Goal: Transaction & Acquisition: Purchase product/service

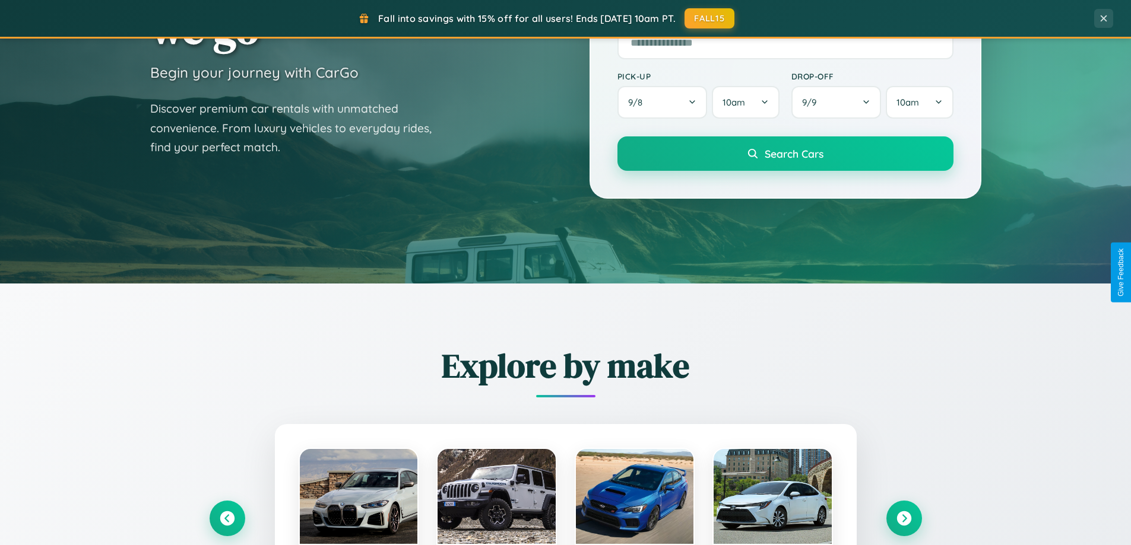
scroll to position [512, 0]
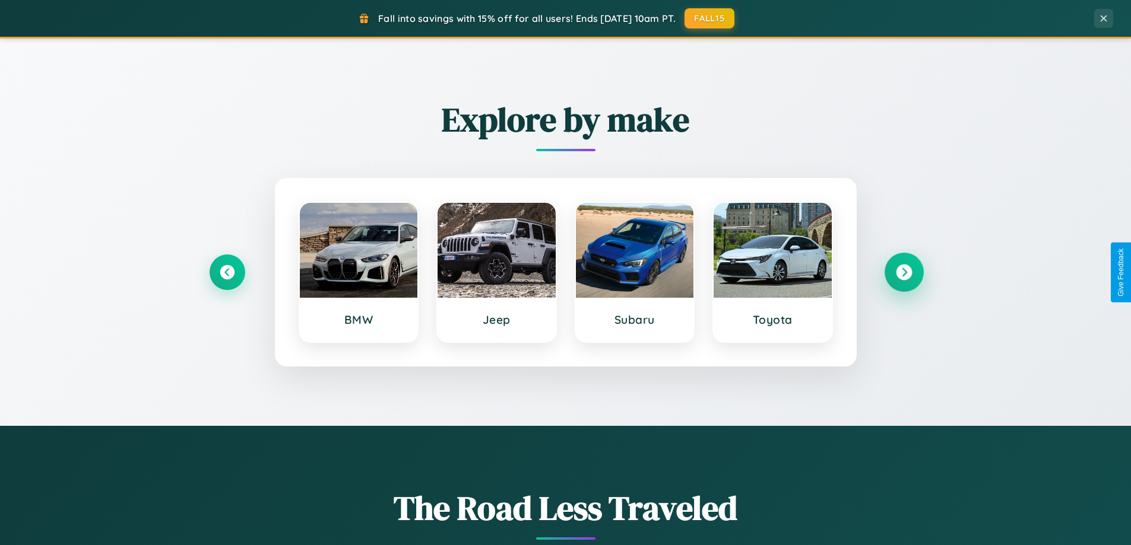
click at [903, 272] on icon at bounding box center [904, 273] width 16 height 16
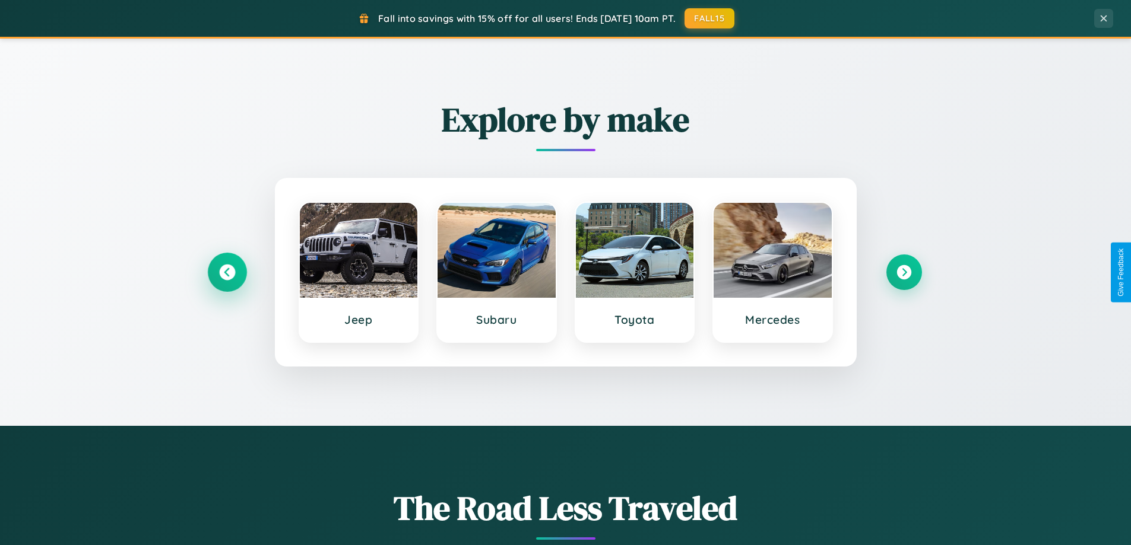
click at [227, 272] on icon at bounding box center [227, 273] width 16 height 16
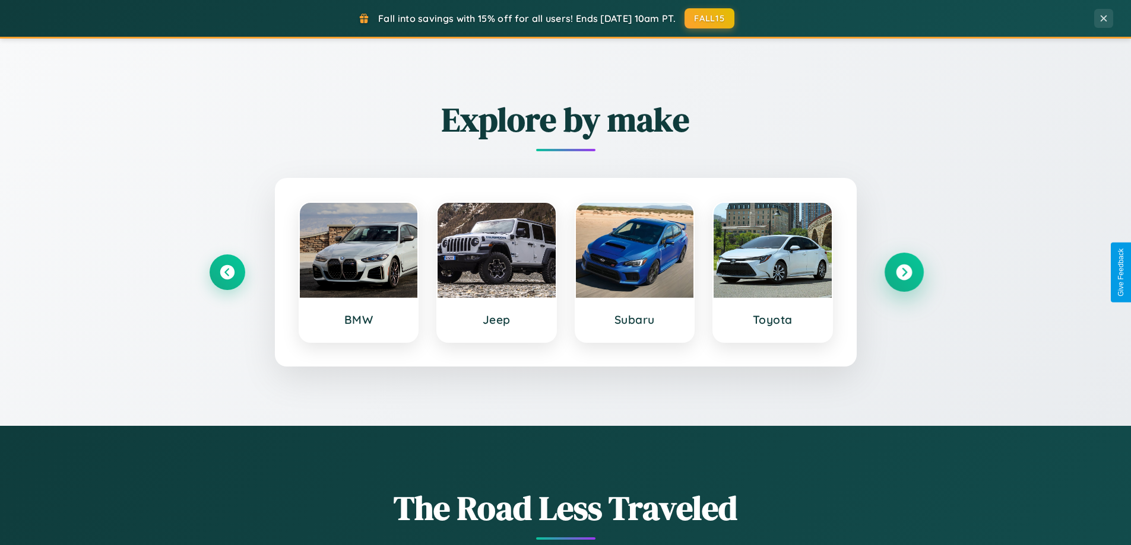
click at [903, 272] on icon at bounding box center [904, 273] width 16 height 16
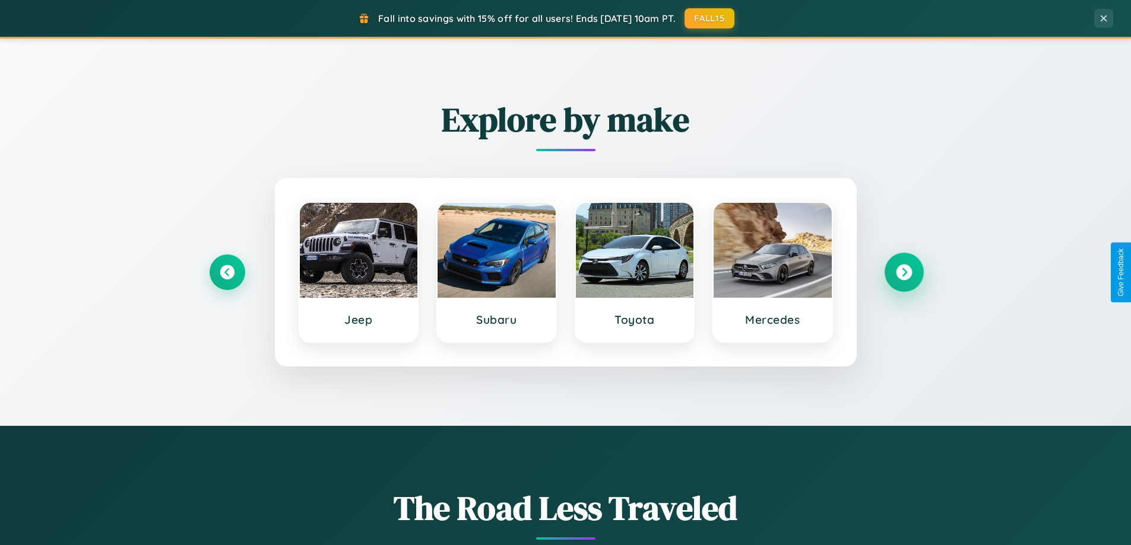
click at [903, 272] on icon at bounding box center [904, 273] width 16 height 16
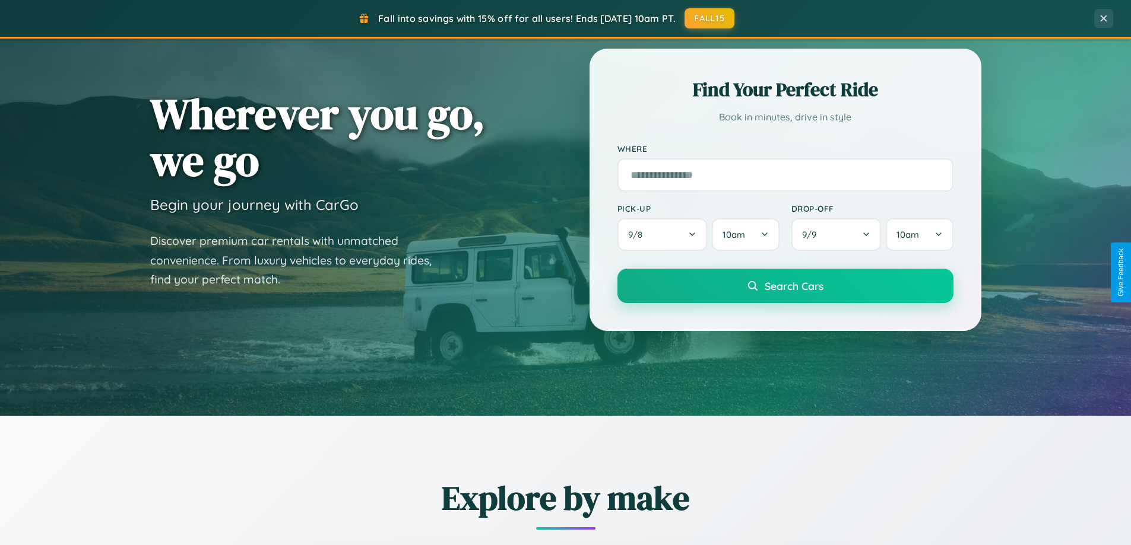
scroll to position [0, 0]
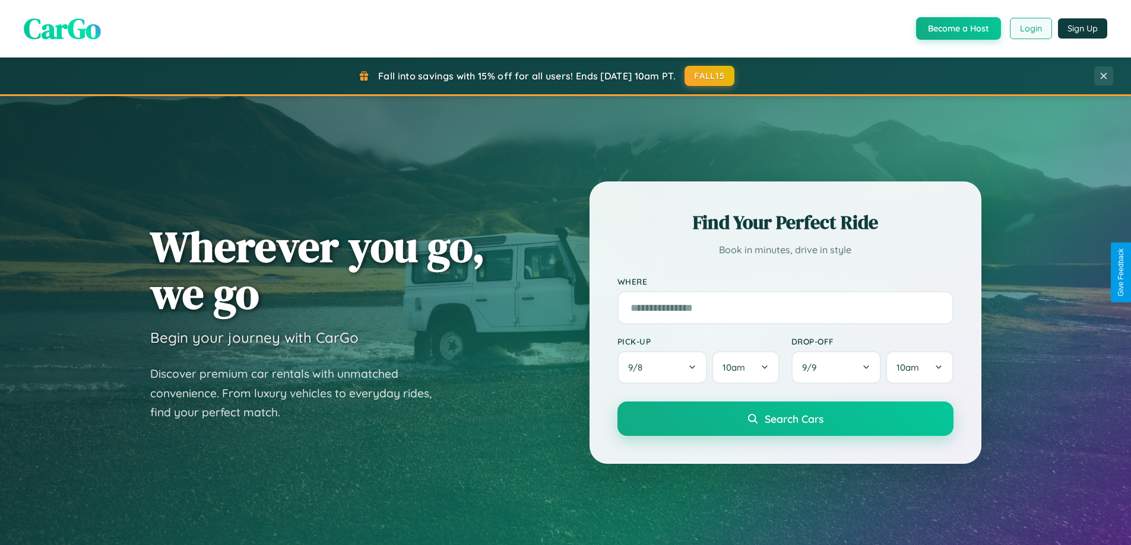
click at [1030, 28] on button "Login" at bounding box center [1031, 28] width 42 height 21
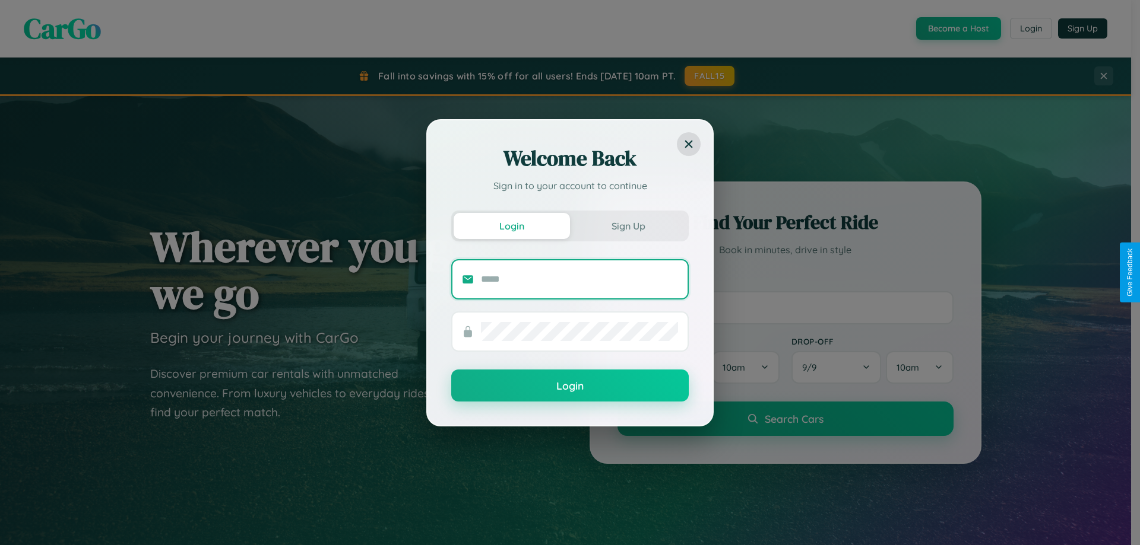
click at [579, 279] on input "text" at bounding box center [579, 279] width 197 height 19
type input "**********"
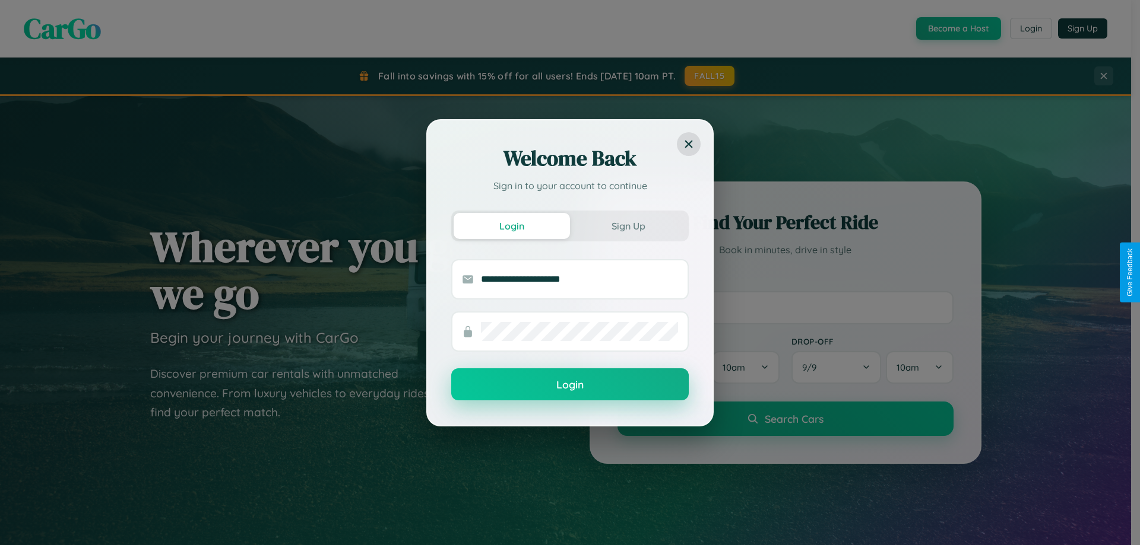
click at [570, 385] on button "Login" at bounding box center [569, 385] width 237 height 32
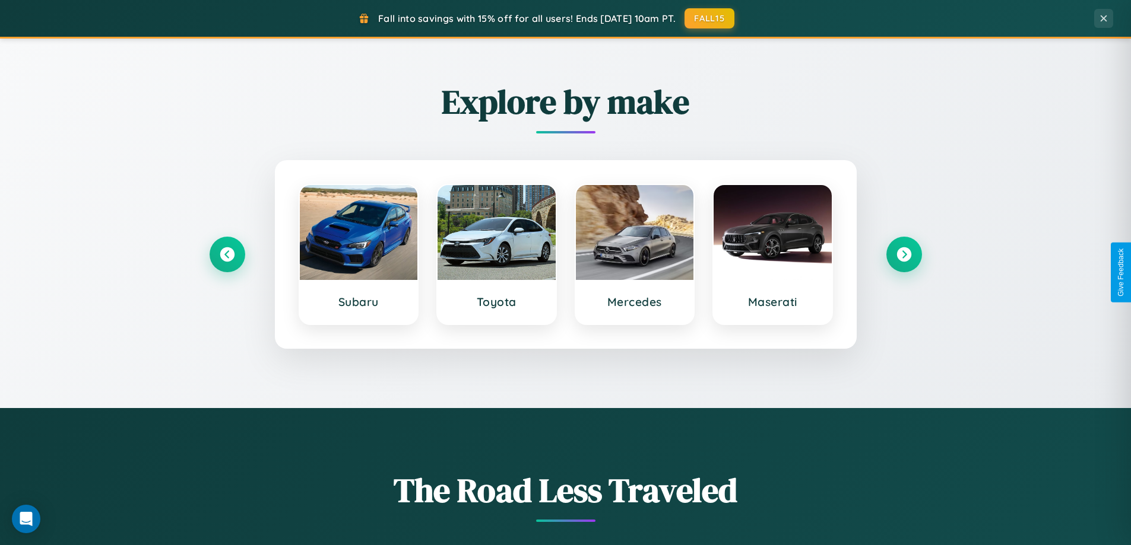
scroll to position [2284, 0]
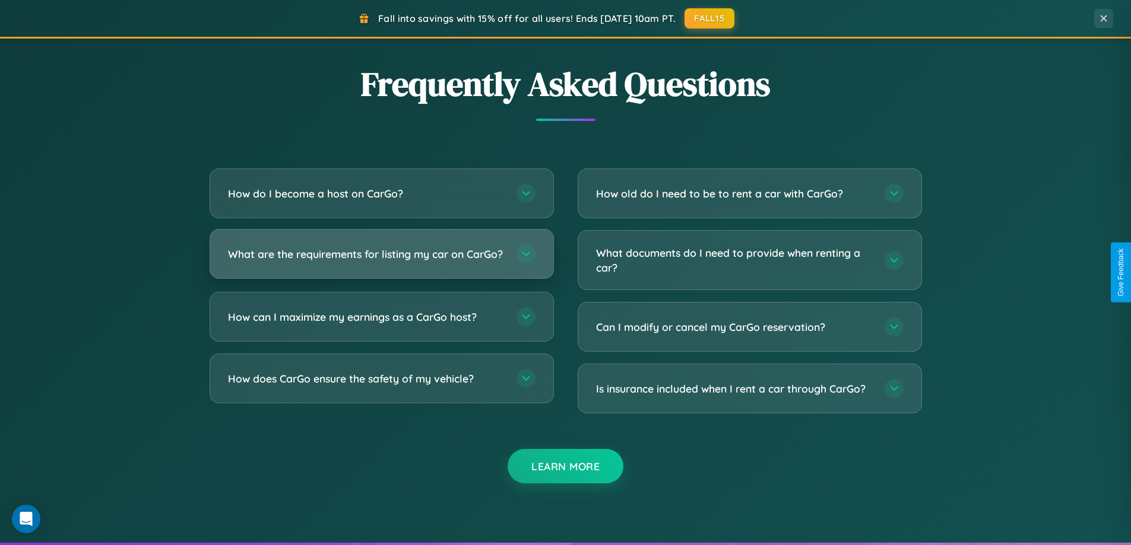
click at [381, 259] on h3 "What are the requirements for listing my car on CarGo?" at bounding box center [366, 254] width 277 height 15
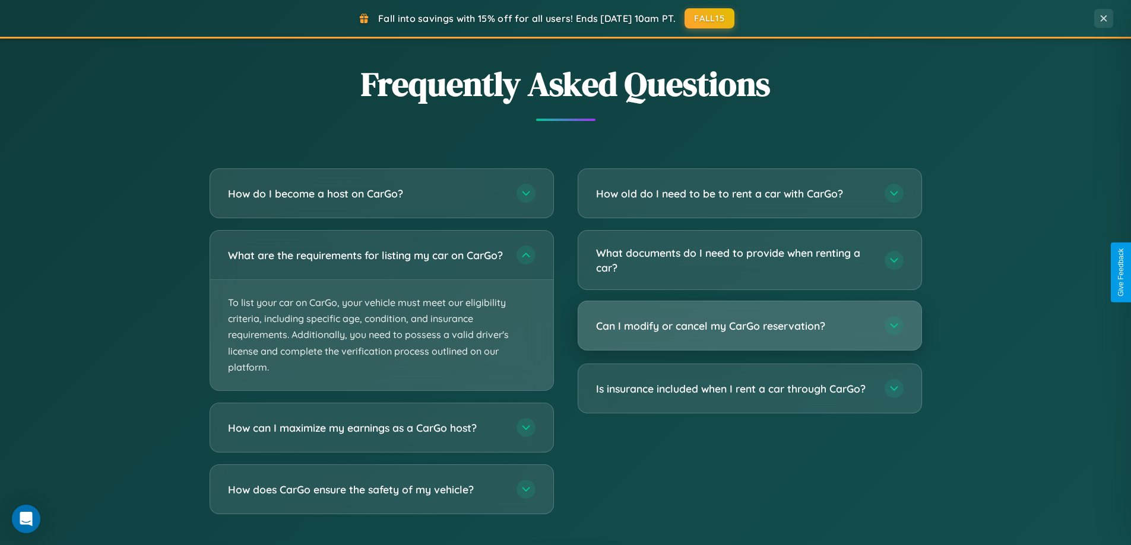
click at [749, 327] on h3 "Can I modify or cancel my CarGo reservation?" at bounding box center [734, 326] width 277 height 15
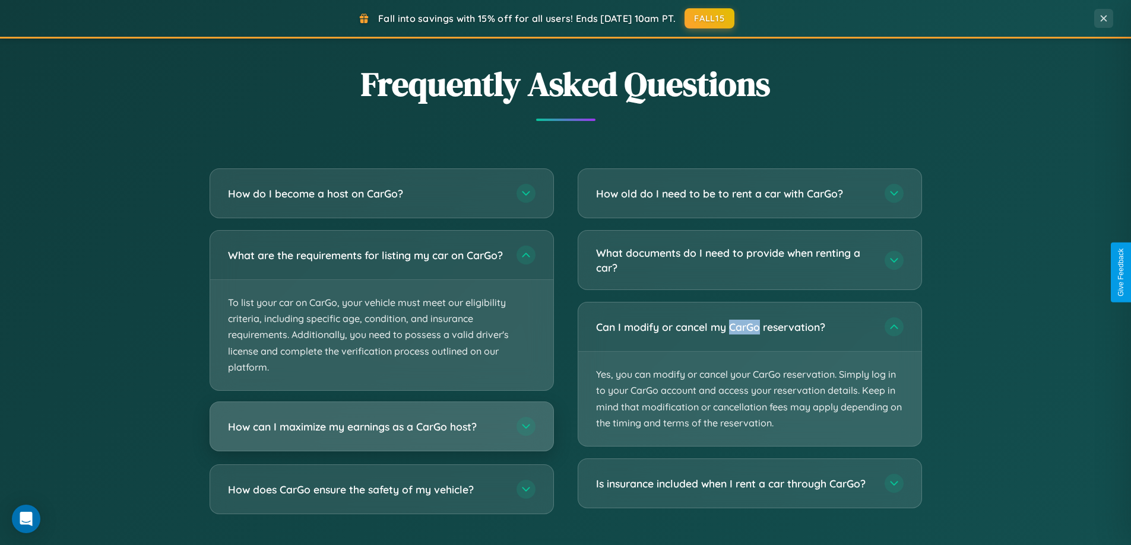
click at [381, 434] on h3 "How can I maximize my earnings as a CarGo host?" at bounding box center [366, 427] width 277 height 15
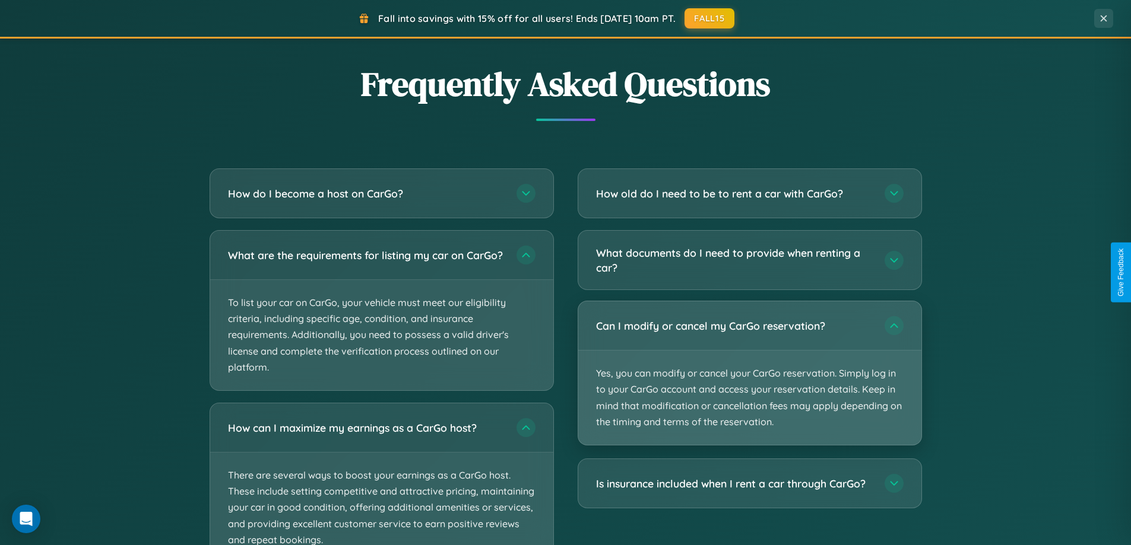
click at [749, 375] on p "Yes, you can modify or cancel your CarGo reservation. Simply log in to your Car…" at bounding box center [749, 398] width 343 height 94
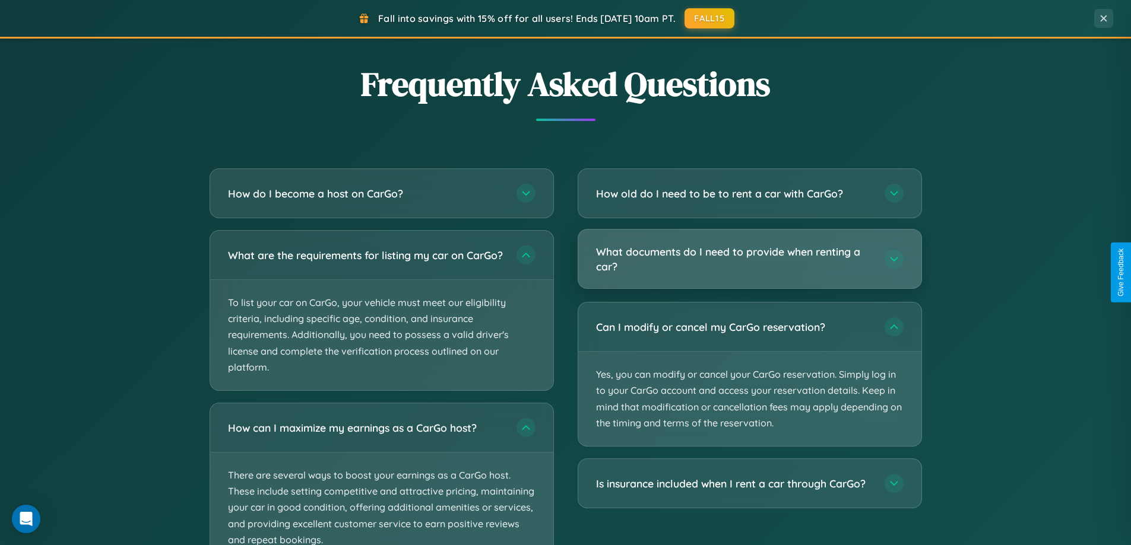
click at [749, 260] on h3 "What documents do I need to provide when renting a car?" at bounding box center [734, 259] width 277 height 29
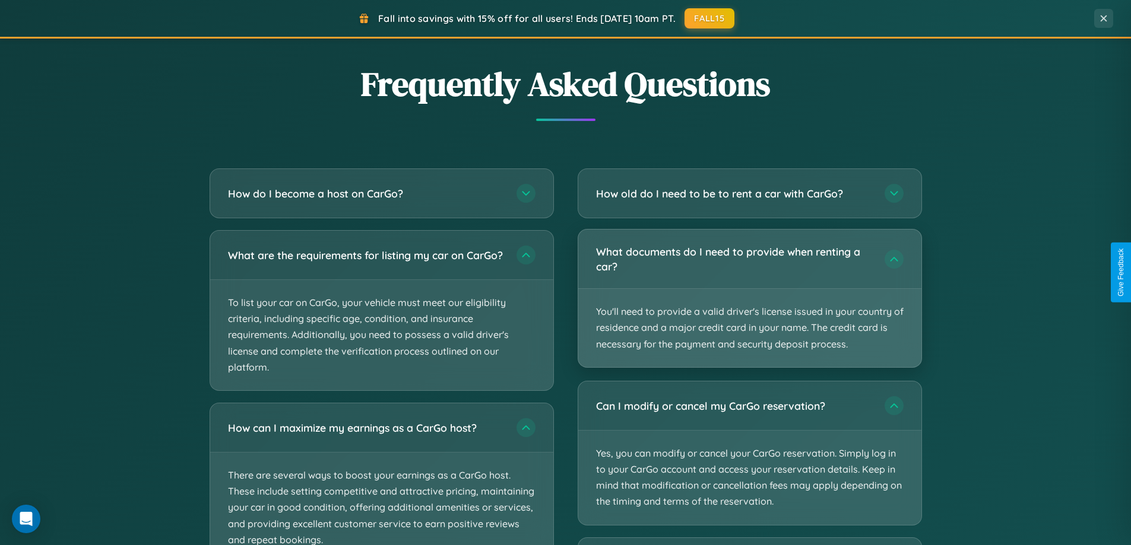
click at [749, 298] on p "You'll need to provide a valid driver's license issued in your country of resid…" at bounding box center [749, 328] width 343 height 78
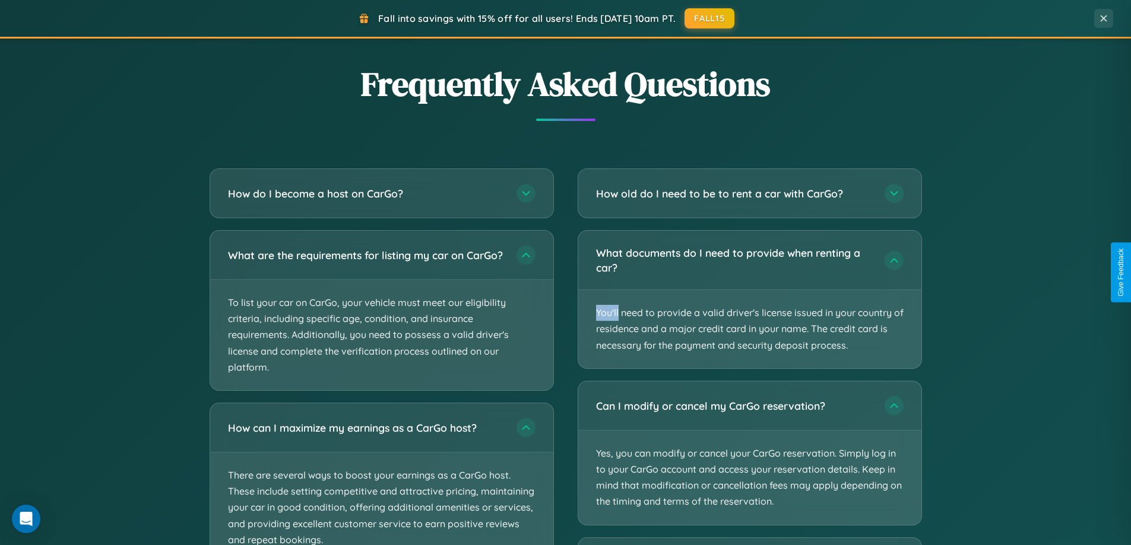
scroll to position [2374, 0]
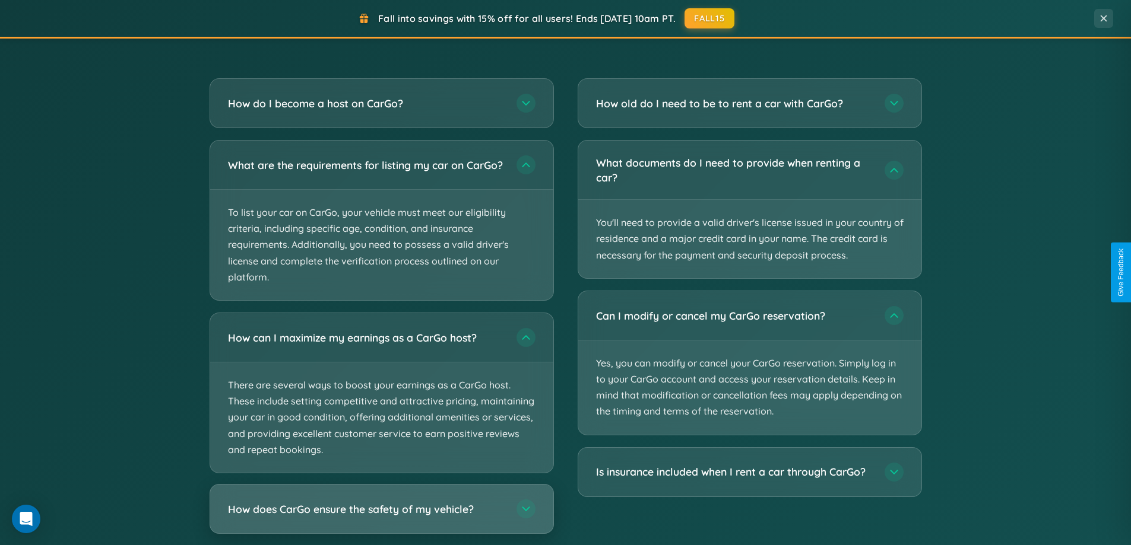
click at [381, 517] on h3 "How does CarGo ensure the safety of my vehicle?" at bounding box center [366, 509] width 277 height 15
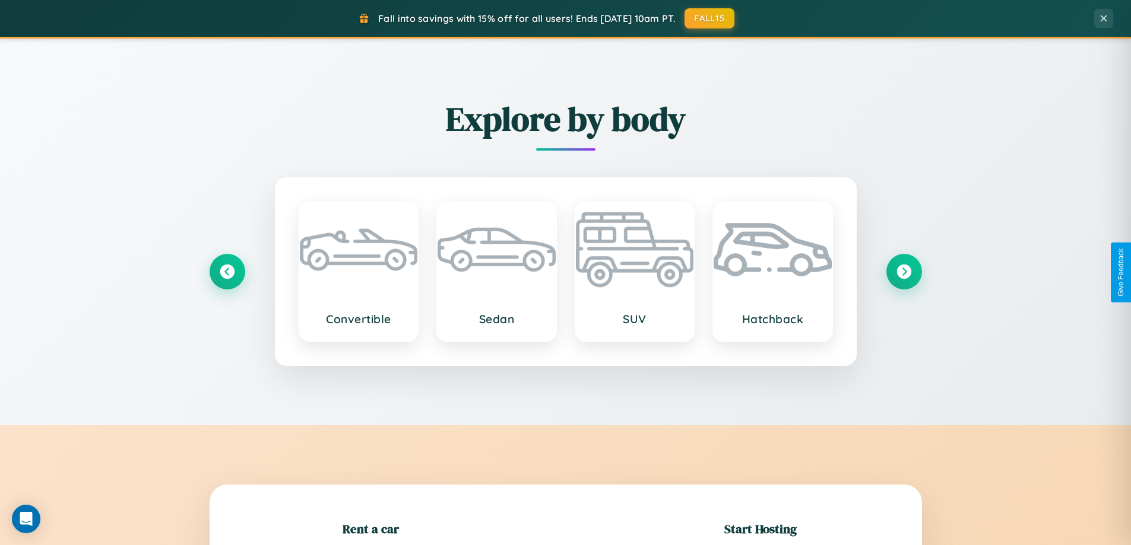
scroll to position [1391, 0]
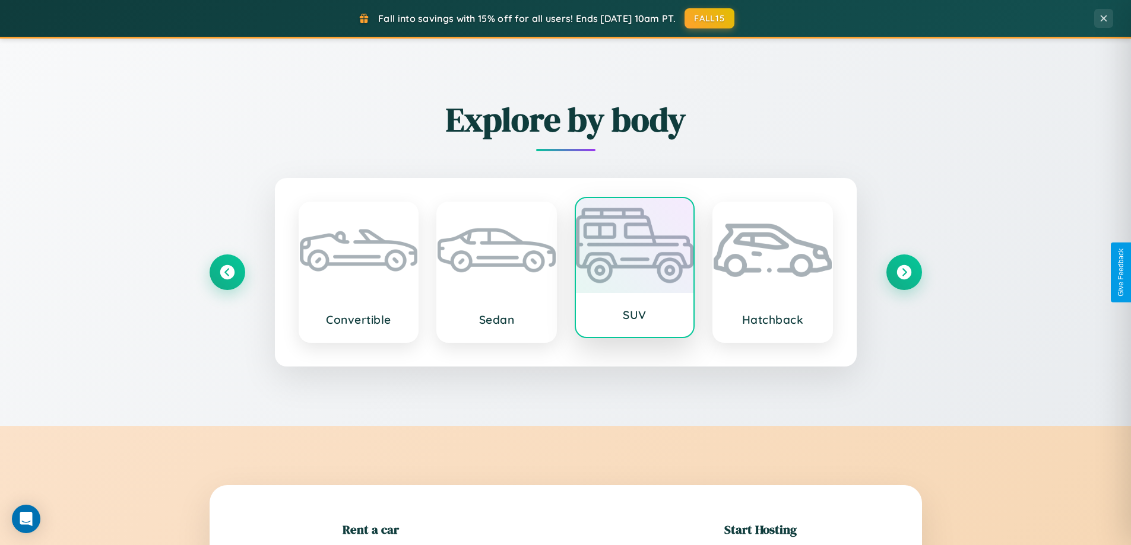
click at [634, 272] on div at bounding box center [635, 245] width 118 height 95
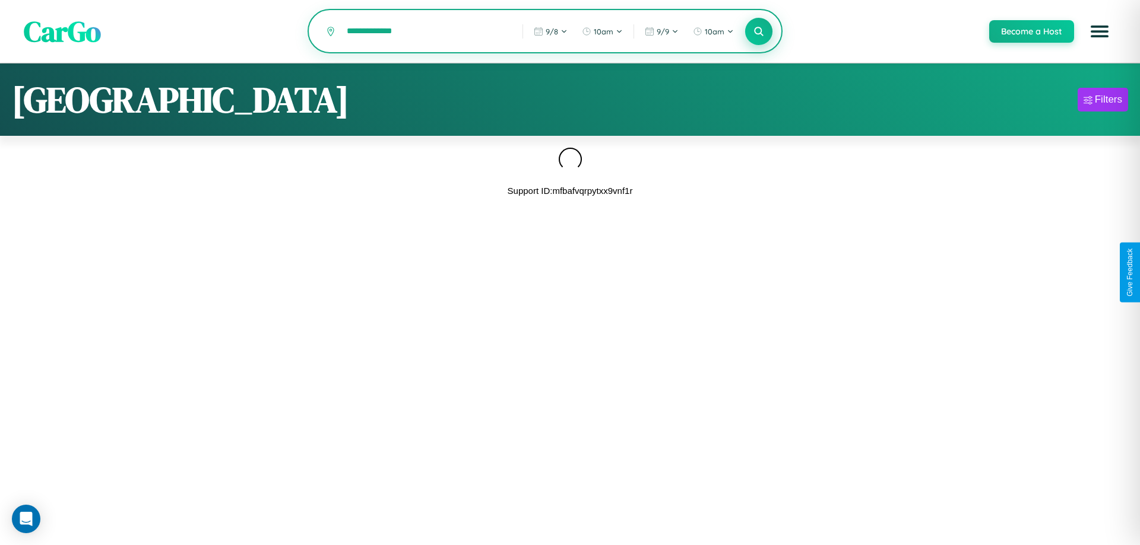
type input "**********"
click at [758, 32] on icon at bounding box center [758, 31] width 11 height 11
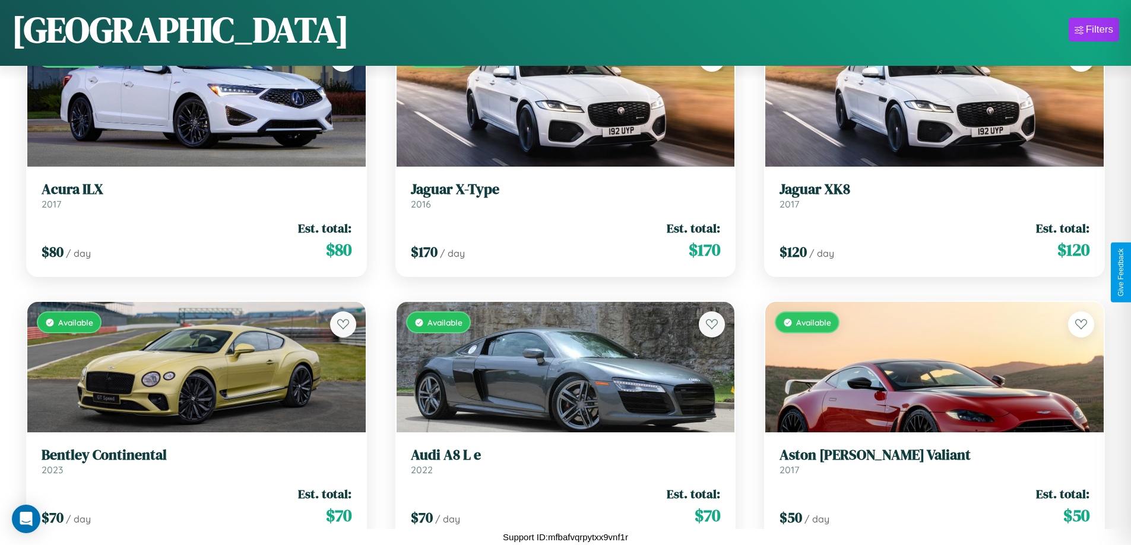
scroll to position [6014, 0]
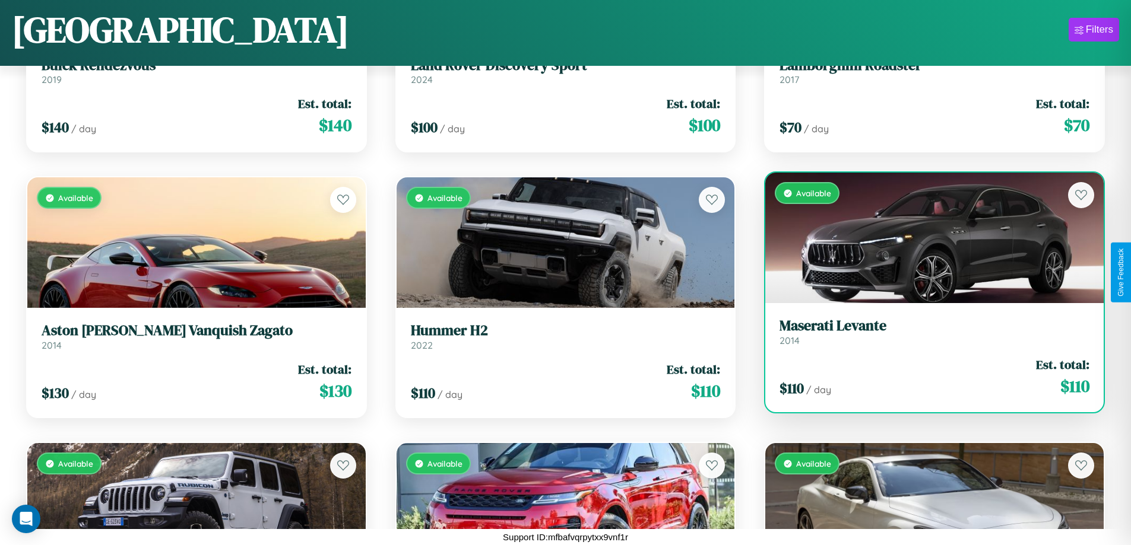
click at [926, 336] on link "Maserati Levante 2014" at bounding box center [934, 332] width 310 height 29
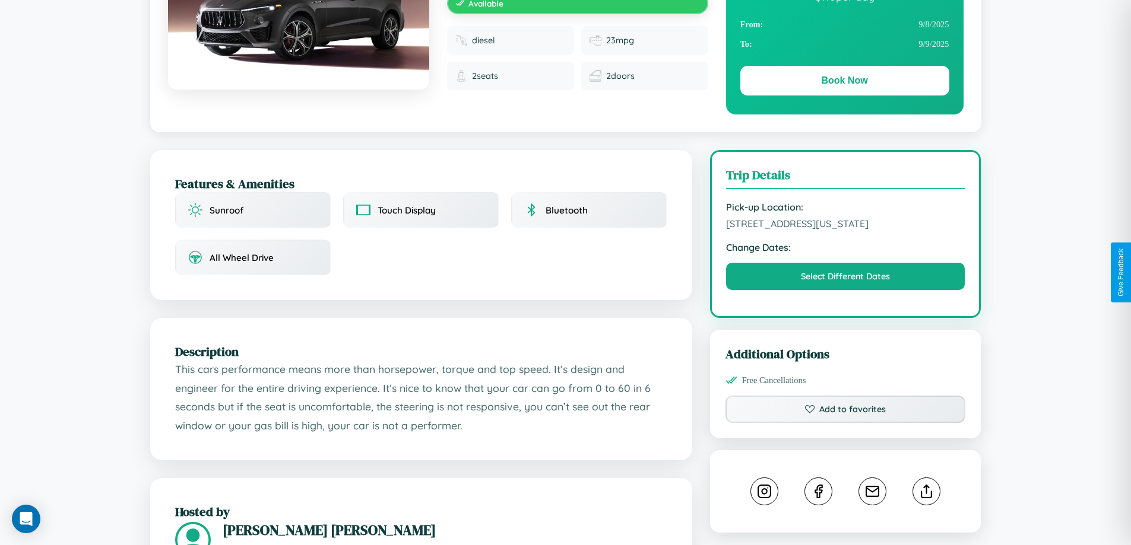
scroll to position [320, 0]
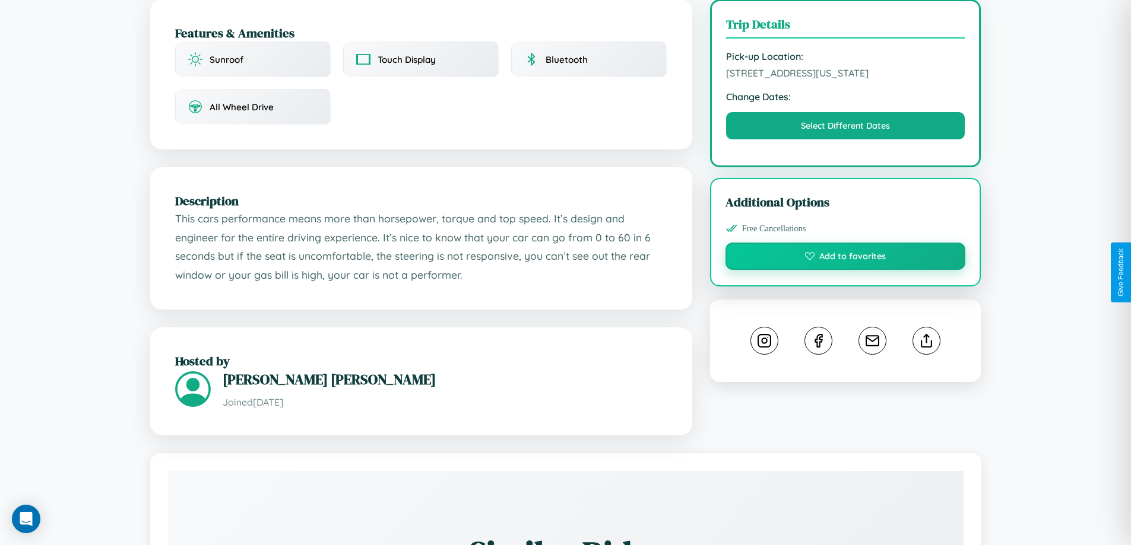
click at [845, 270] on button "Add to favorites" at bounding box center [845, 256] width 240 height 27
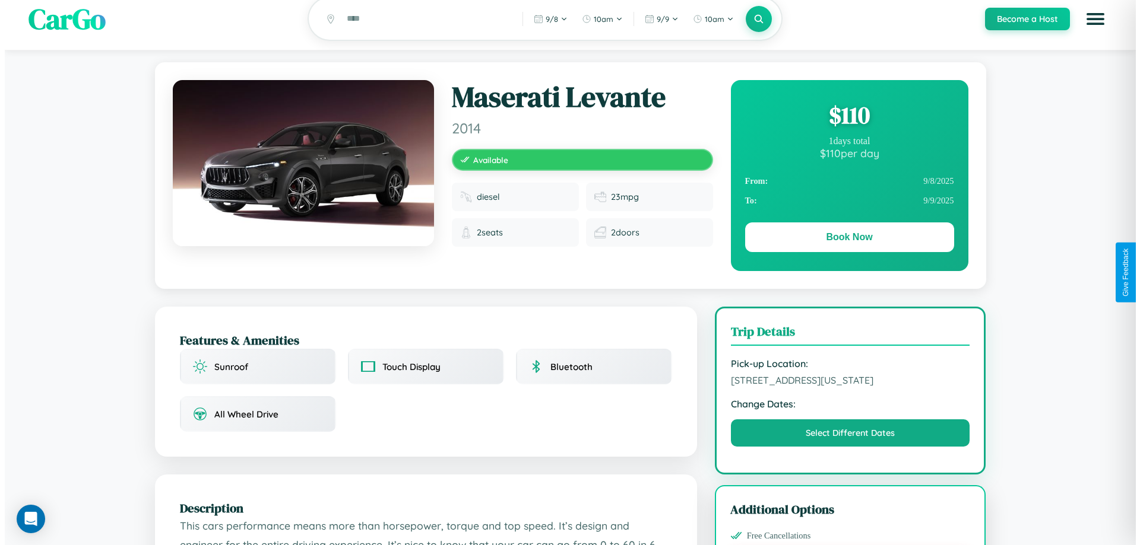
scroll to position [0, 0]
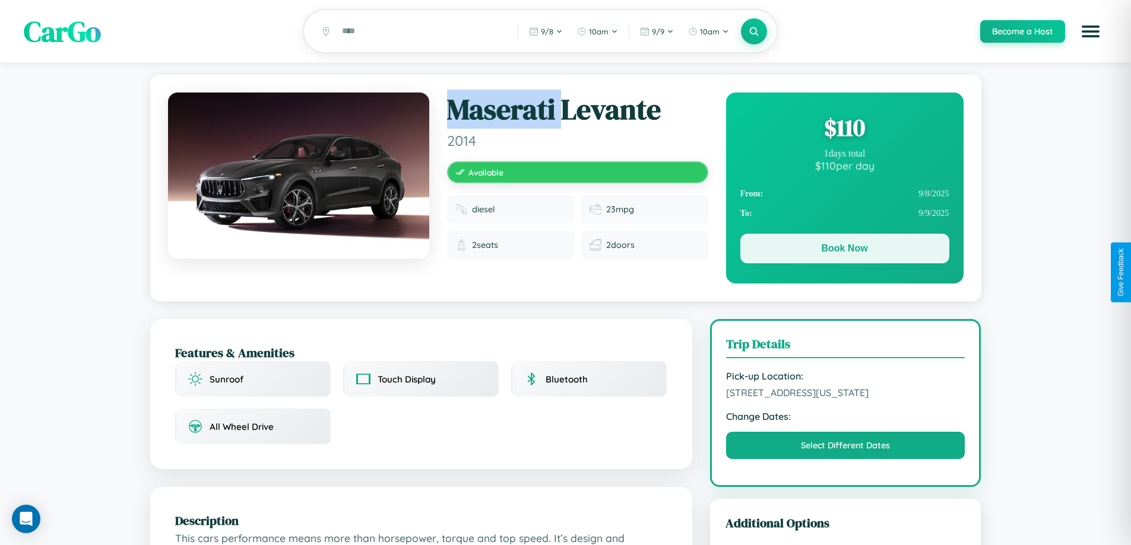
click at [844, 250] on button "Book Now" at bounding box center [844, 249] width 209 height 30
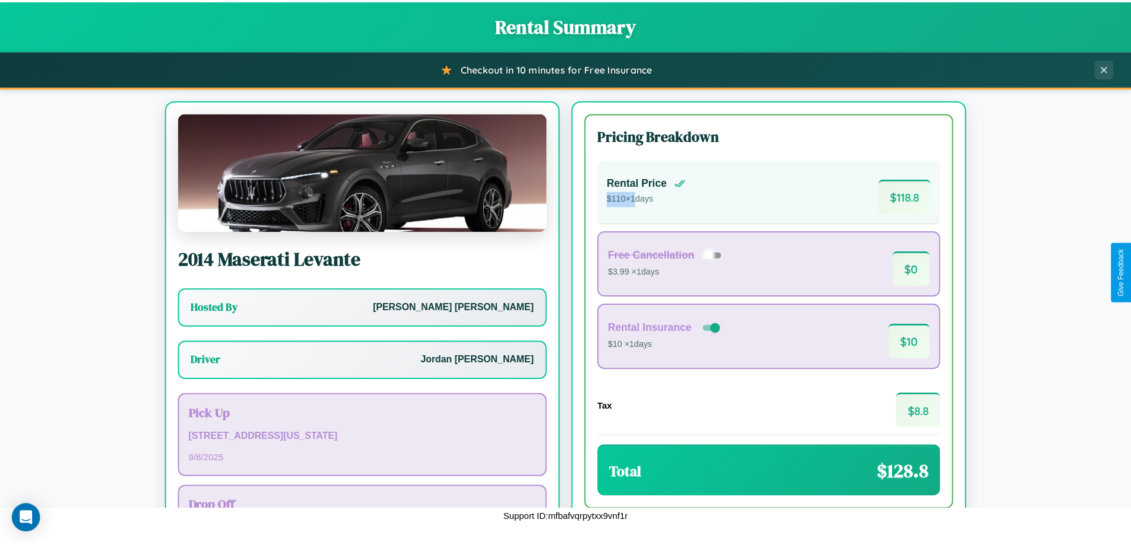
scroll to position [85, 0]
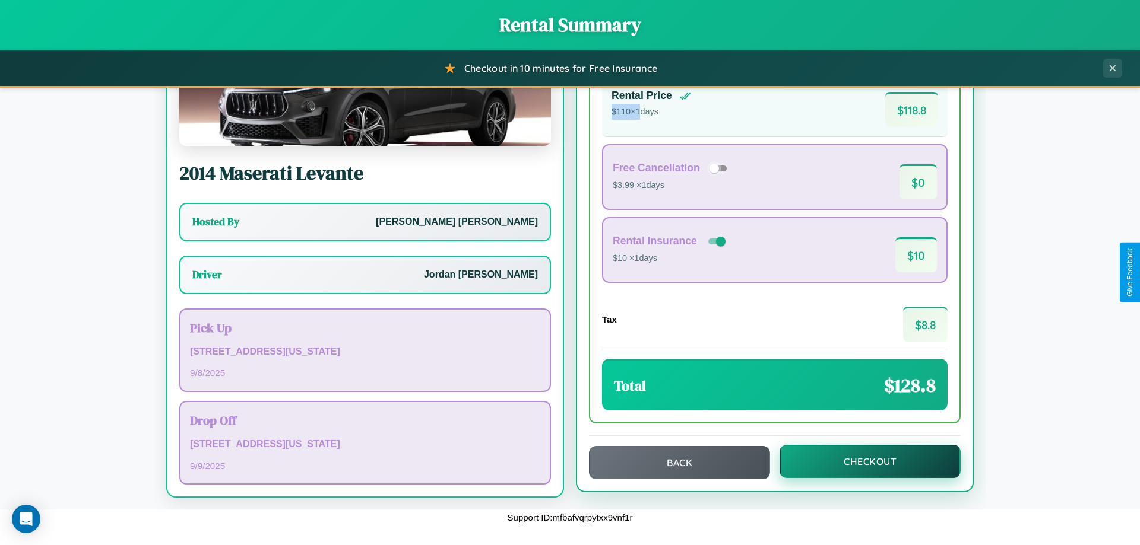
click at [862, 462] on button "Checkout" at bounding box center [869, 461] width 181 height 33
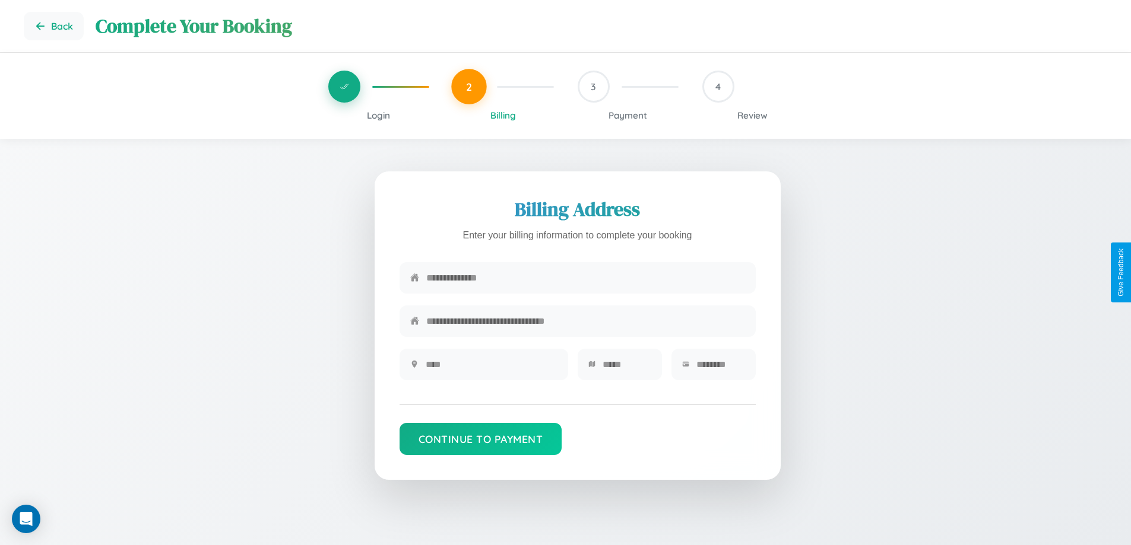
click at [585, 279] on input "text" at bounding box center [585, 278] width 319 height 29
type input "**********"
click at [491, 369] on input "text" at bounding box center [492, 364] width 132 height 29
type input "********"
click at [626, 369] on input "text" at bounding box center [626, 364] width 49 height 29
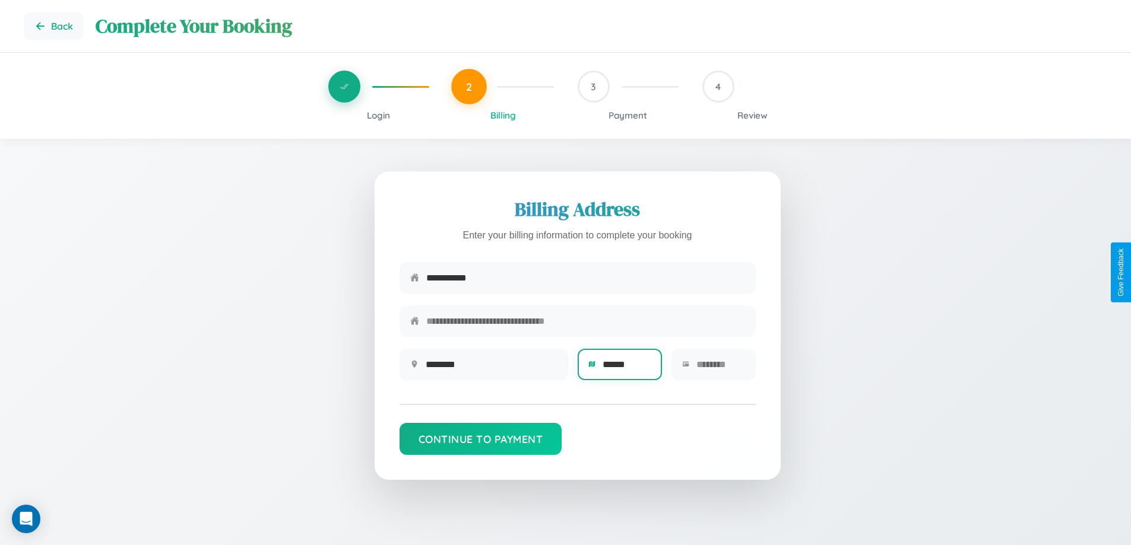
type input "******"
click at [720, 369] on input "text" at bounding box center [720, 364] width 49 height 29
type input "*****"
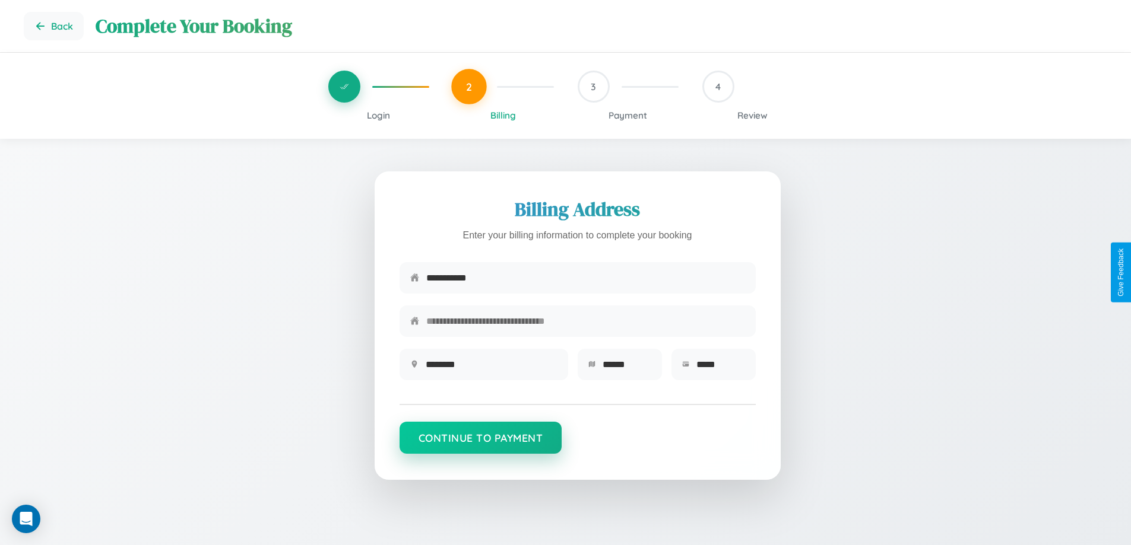
click at [480, 444] on button "Continue to Payment" at bounding box center [480, 438] width 163 height 32
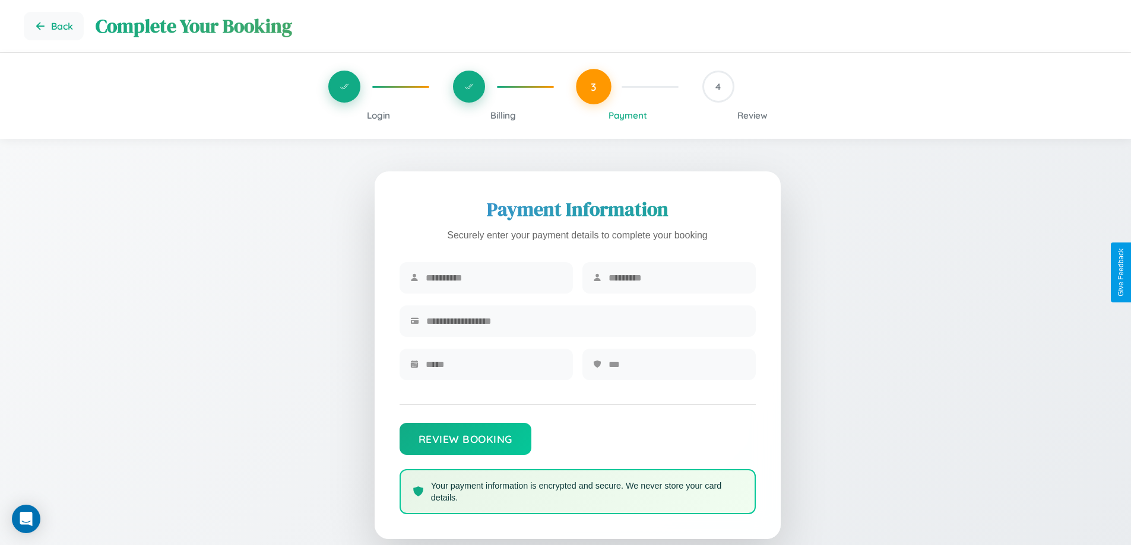
click at [493, 278] on input "text" at bounding box center [494, 278] width 137 height 29
type input "******"
click at [676, 278] on input "text" at bounding box center [676, 278] width 137 height 29
type input "******"
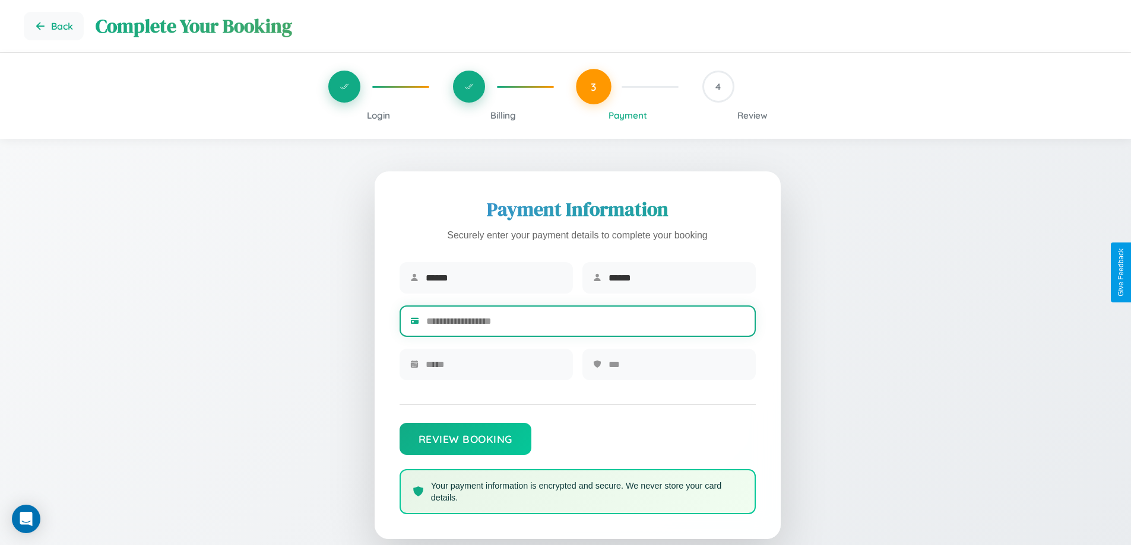
click at [585, 323] on input "text" at bounding box center [585, 321] width 319 height 29
type input "**********"
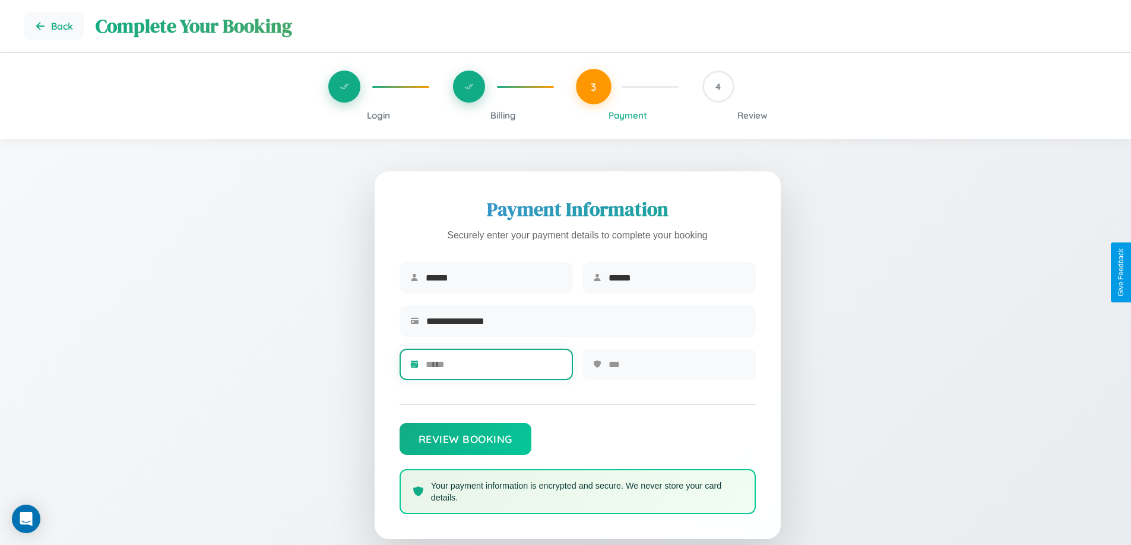
click at [493, 369] on input "text" at bounding box center [494, 364] width 137 height 29
type input "*****"
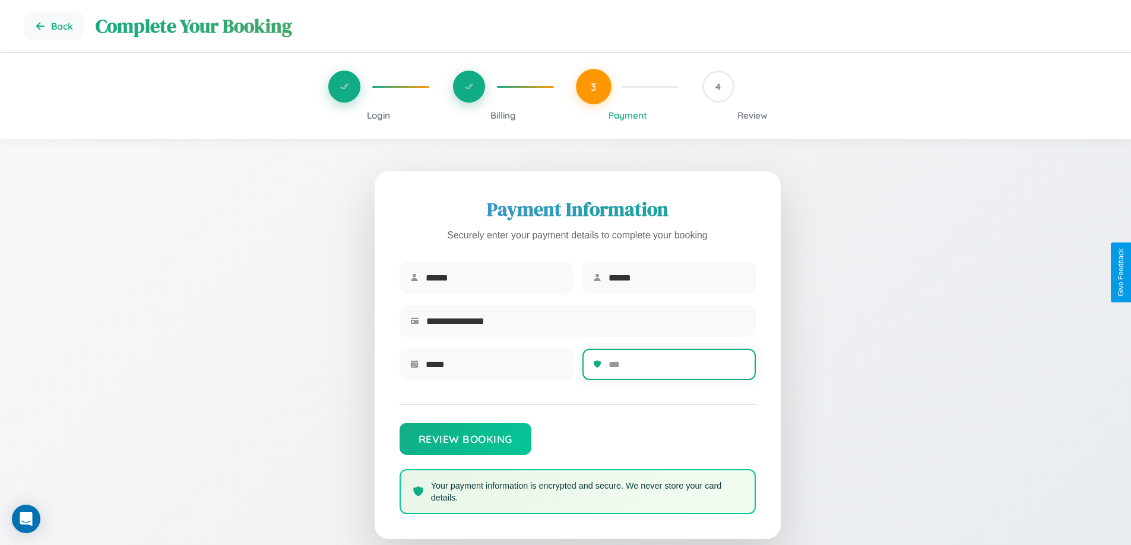
click at [676, 369] on input "text" at bounding box center [676, 364] width 137 height 29
type input "***"
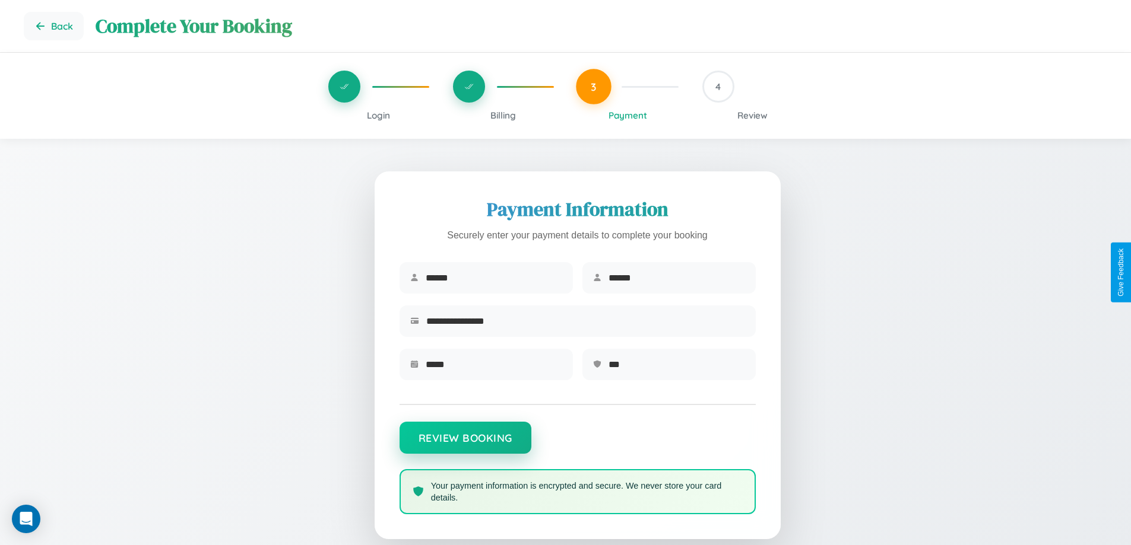
click at [465, 444] on button "Review Booking" at bounding box center [465, 438] width 132 height 32
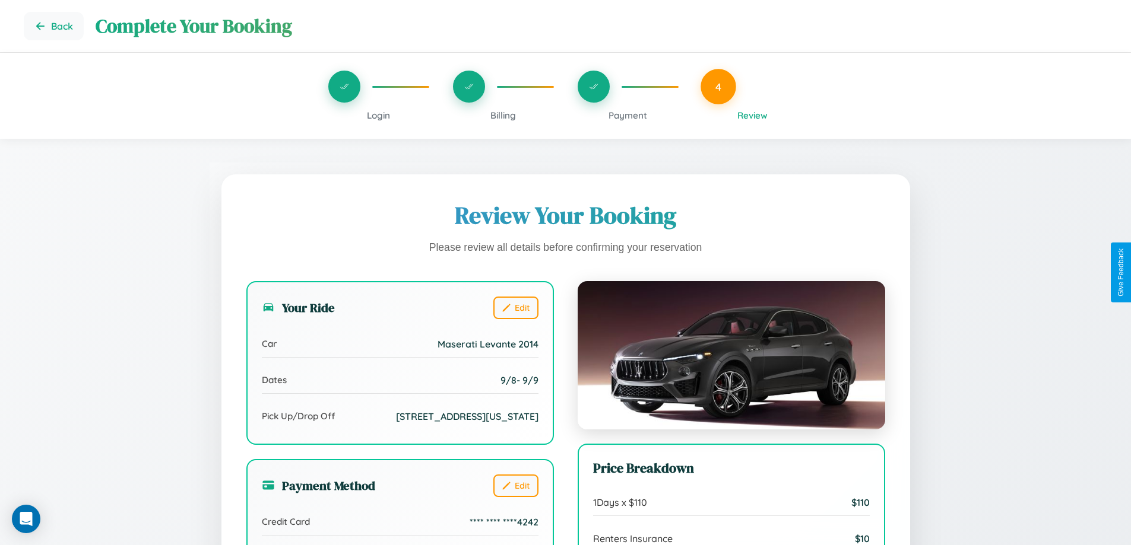
click at [503, 115] on span "Billing" at bounding box center [503, 115] width 26 height 11
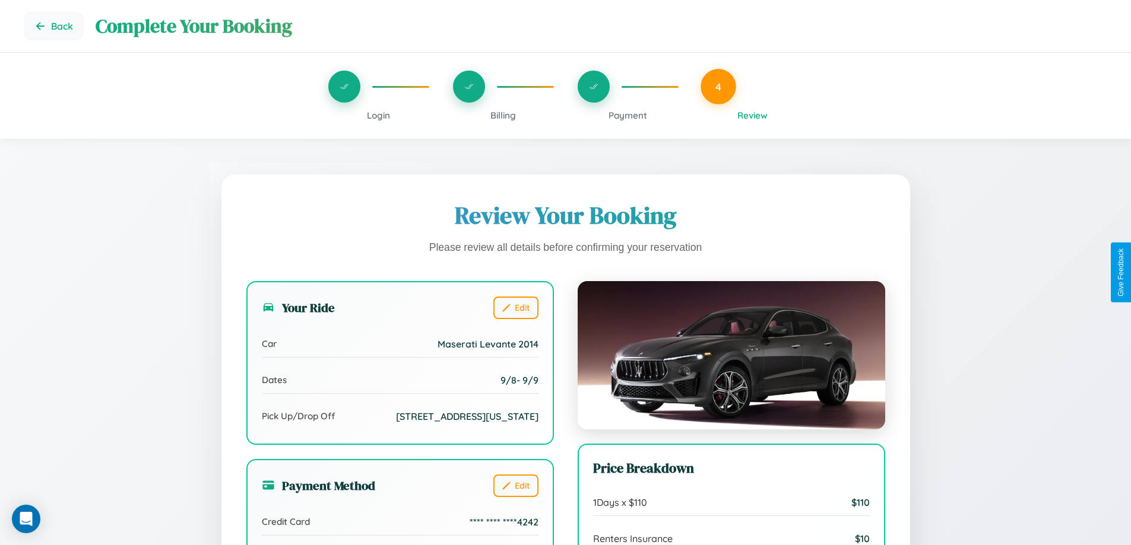
click at [503, 115] on span "Billing" at bounding box center [503, 115] width 26 height 11
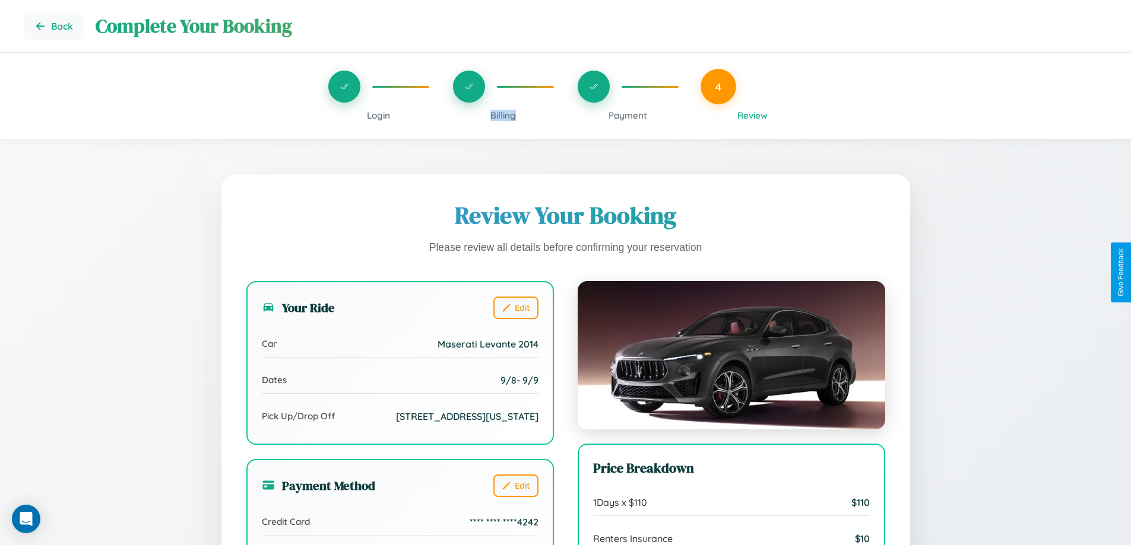
click at [503, 115] on span "Billing" at bounding box center [503, 115] width 26 height 11
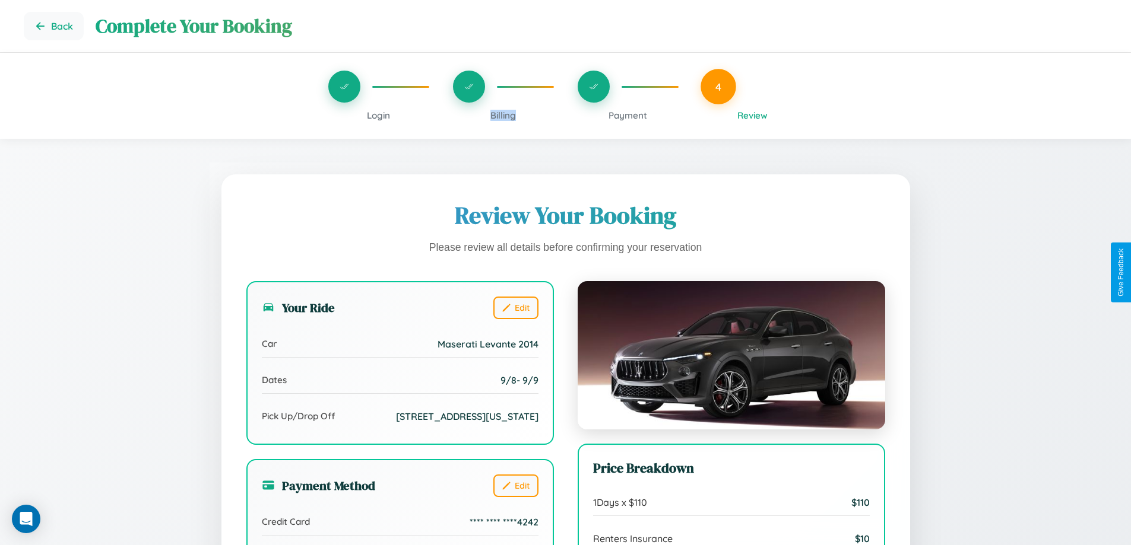
click at [503, 115] on span "Billing" at bounding box center [503, 115] width 26 height 11
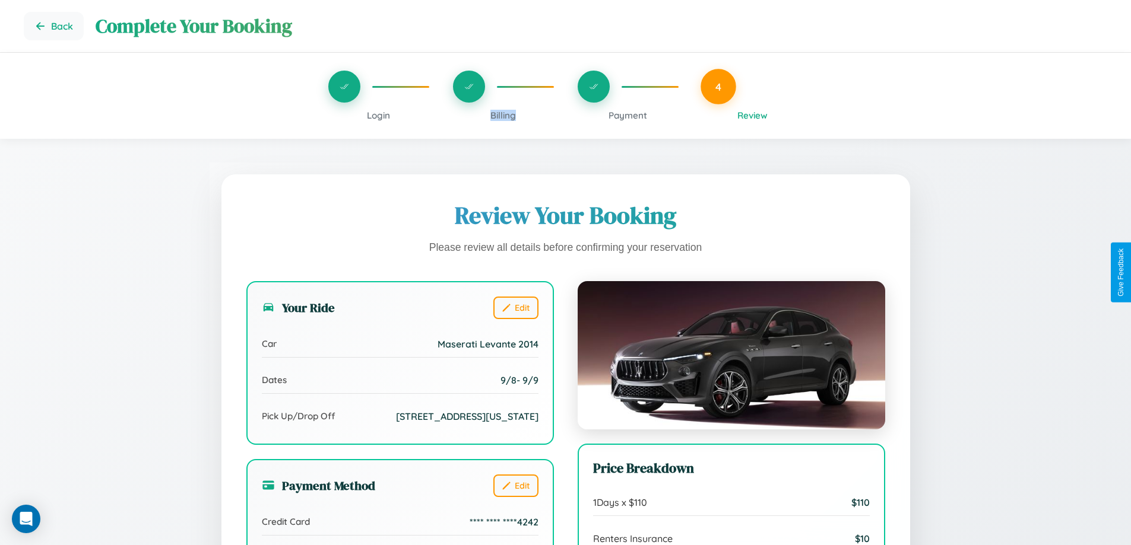
click at [503, 115] on span "Billing" at bounding box center [503, 115] width 26 height 11
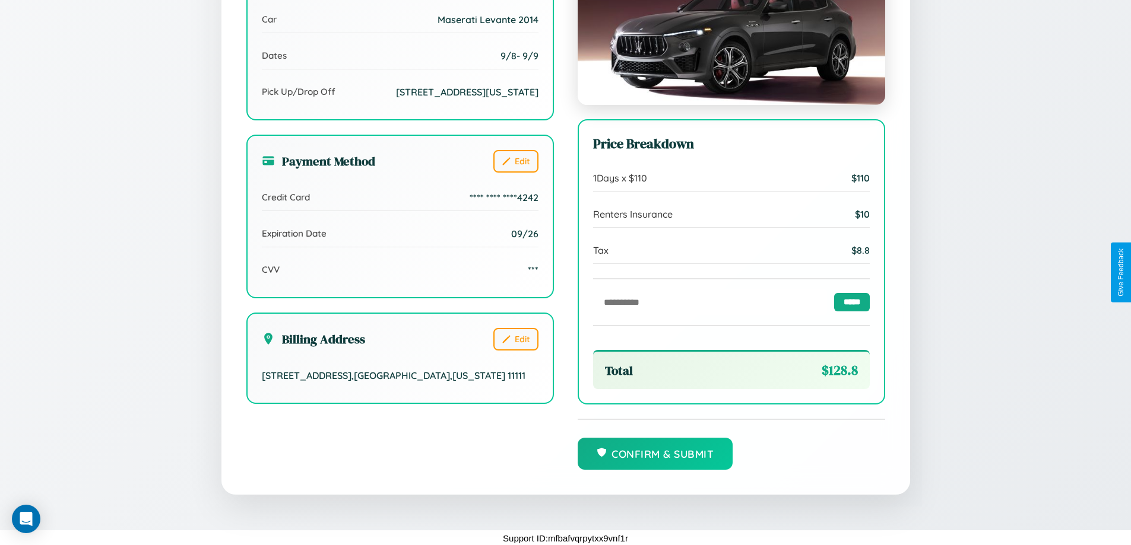
scroll to position [327, 0]
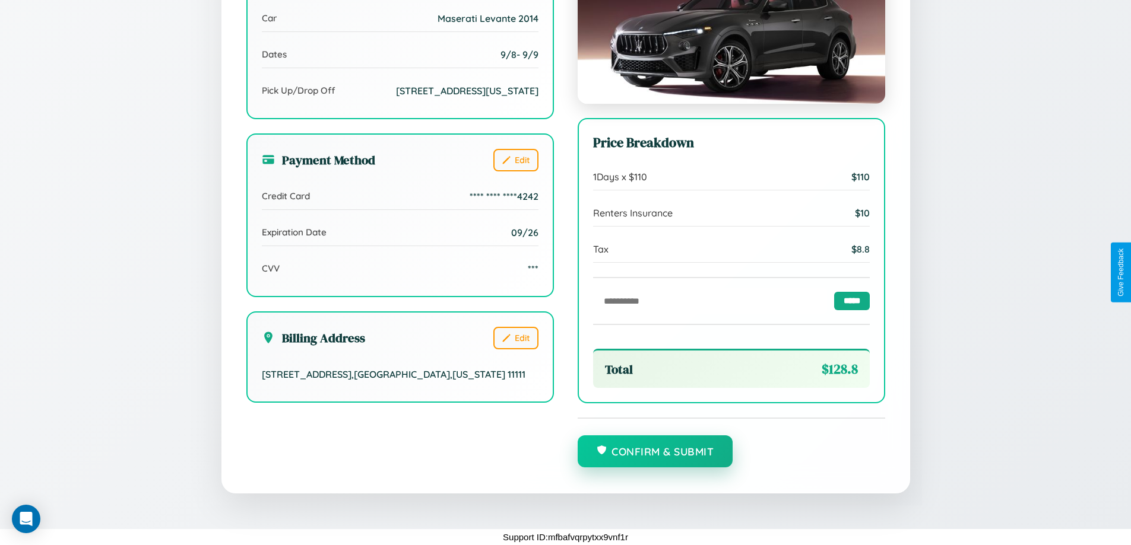
click at [655, 452] on button "Confirm & Submit" at bounding box center [655, 452] width 156 height 32
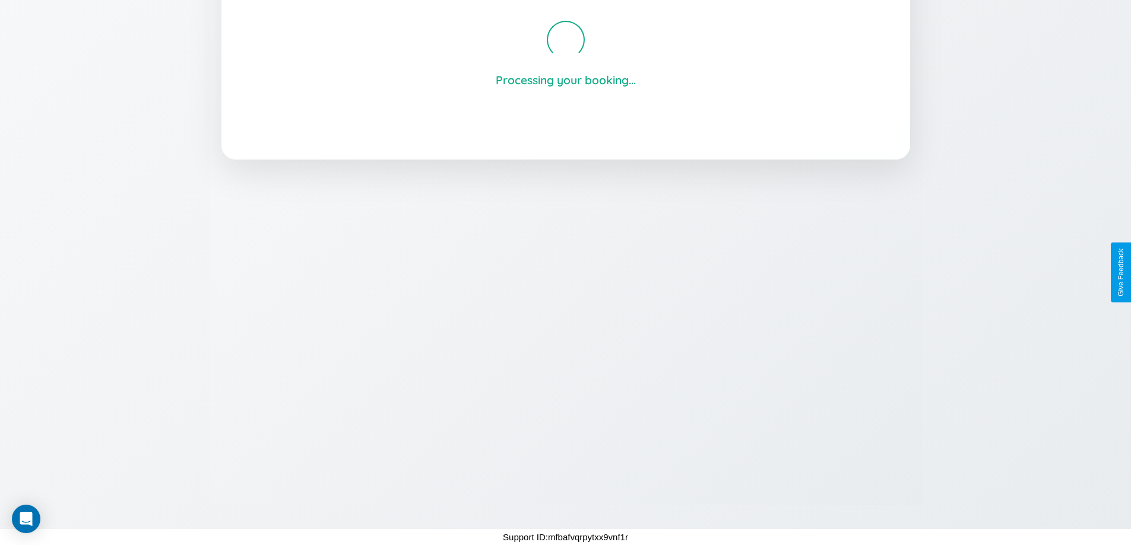
scroll to position [226, 0]
